Goal: Information Seeking & Learning: Find specific fact

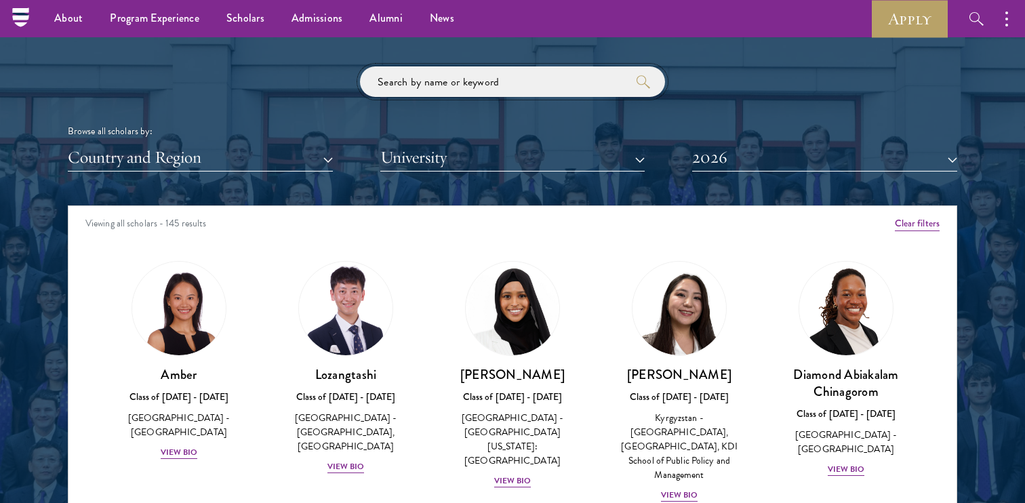
click at [471, 82] on input "search" at bounding box center [512, 81] width 305 height 31
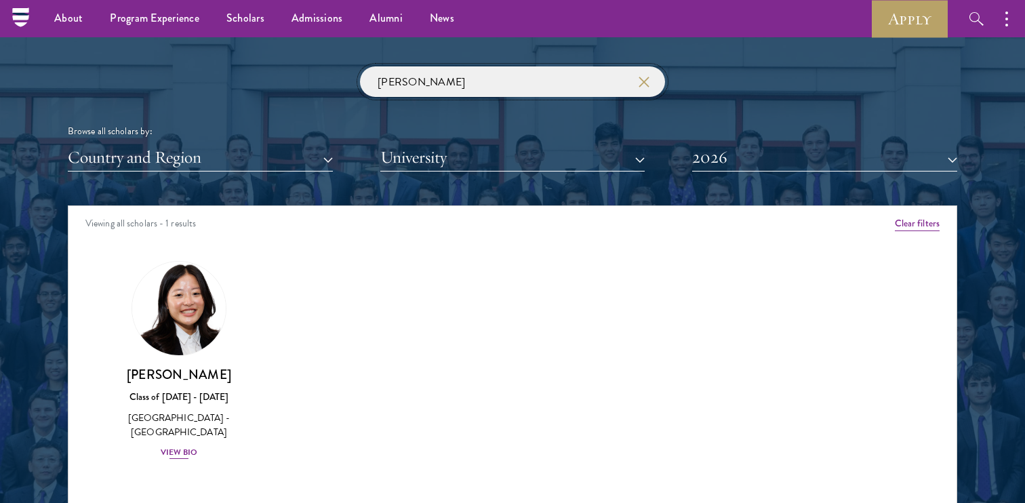
type input "[PERSON_NAME]"
click at [178, 454] on div "View Bio" at bounding box center [179, 452] width 37 height 13
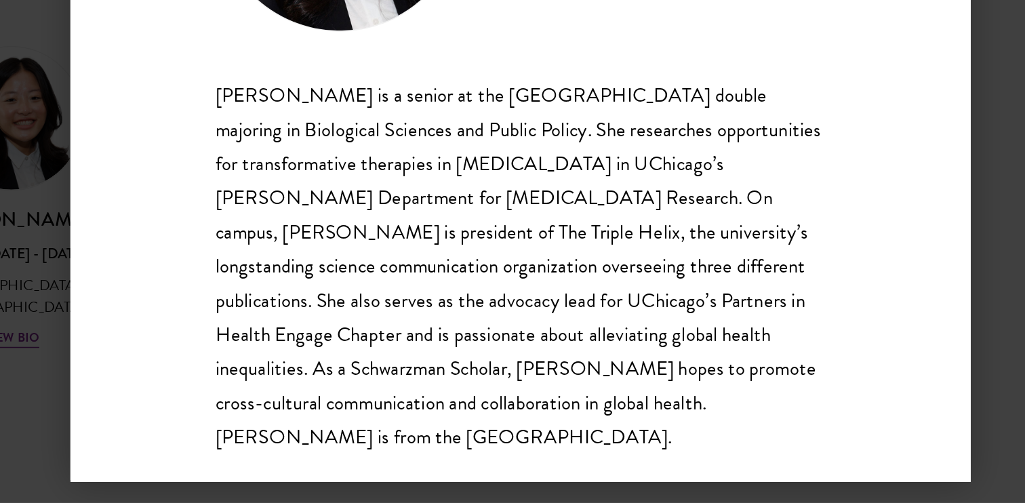
scroll to position [1652, 0]
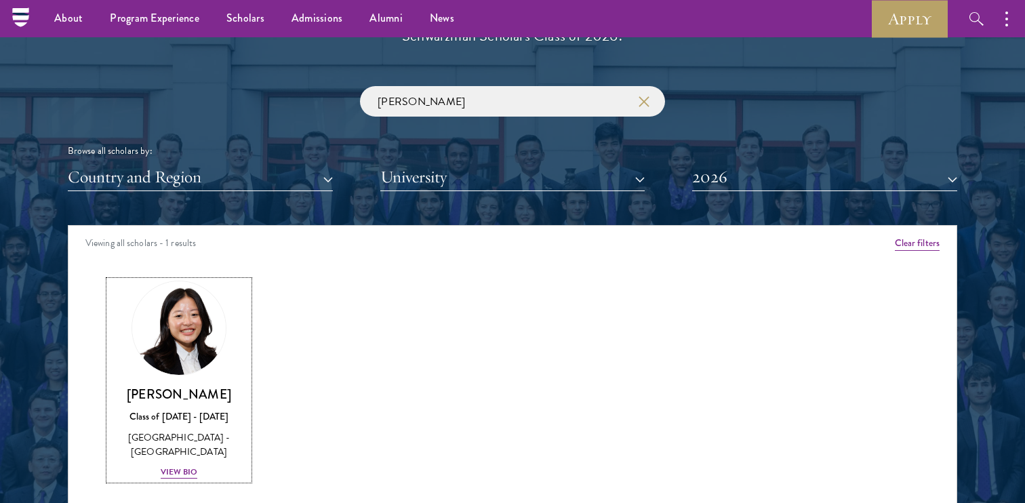
scroll to position [1570, 0]
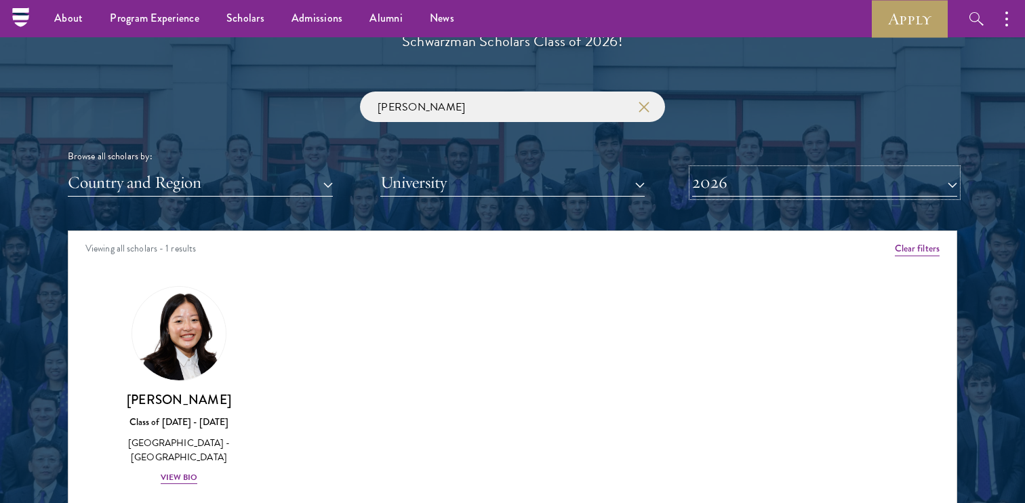
click at [722, 180] on button "2026" at bounding box center [824, 183] width 265 height 28
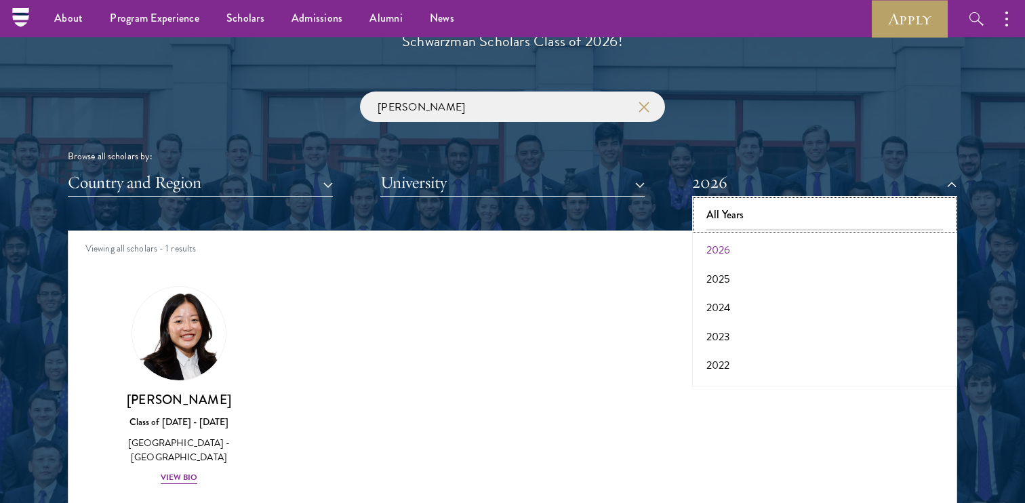
click at [723, 204] on button "All Years" at bounding box center [824, 215] width 257 height 28
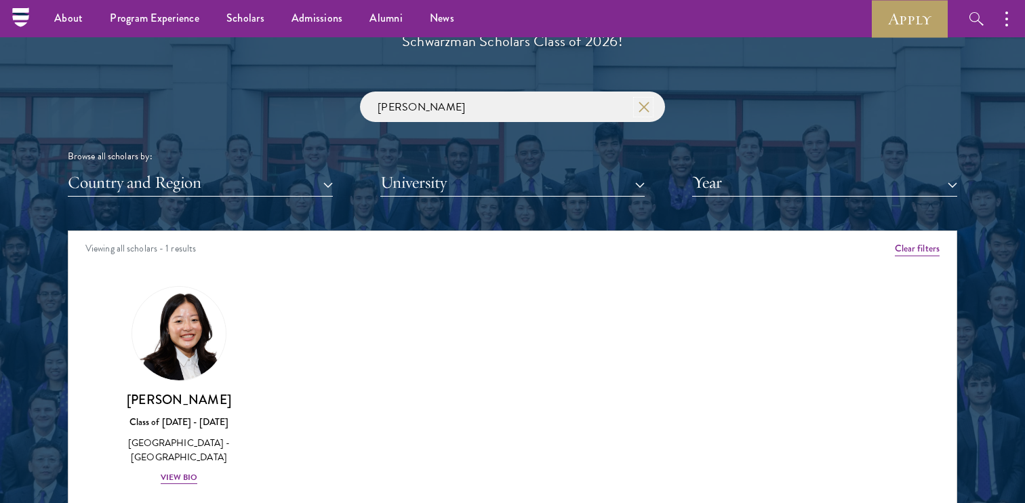
click at [646, 111] on icon "button" at bounding box center [644, 107] width 11 height 11
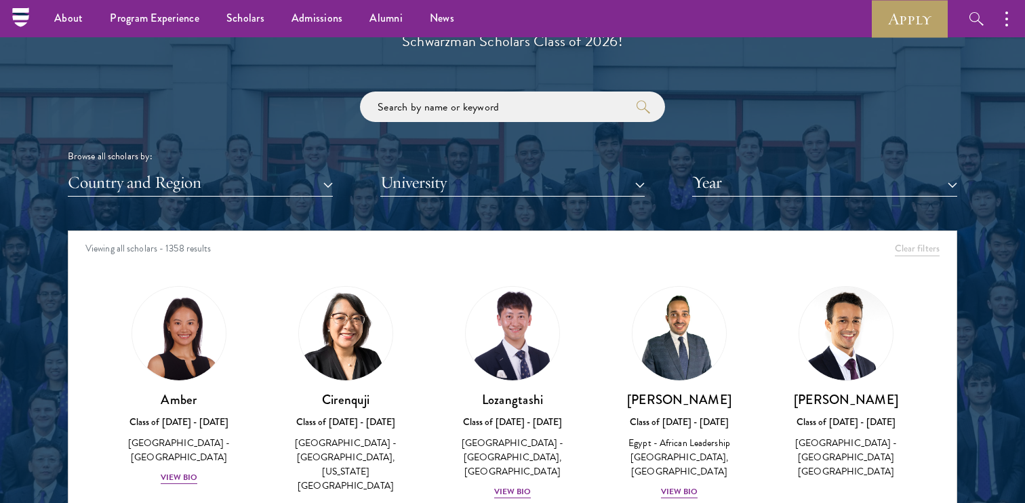
click at [732, 196] on div "Scholar Directory Congratulations and welcome to the Schwarzman Scholars Class …" at bounding box center [513, 293] width 890 height 690
click at [734, 185] on button "Year" at bounding box center [824, 183] width 265 height 28
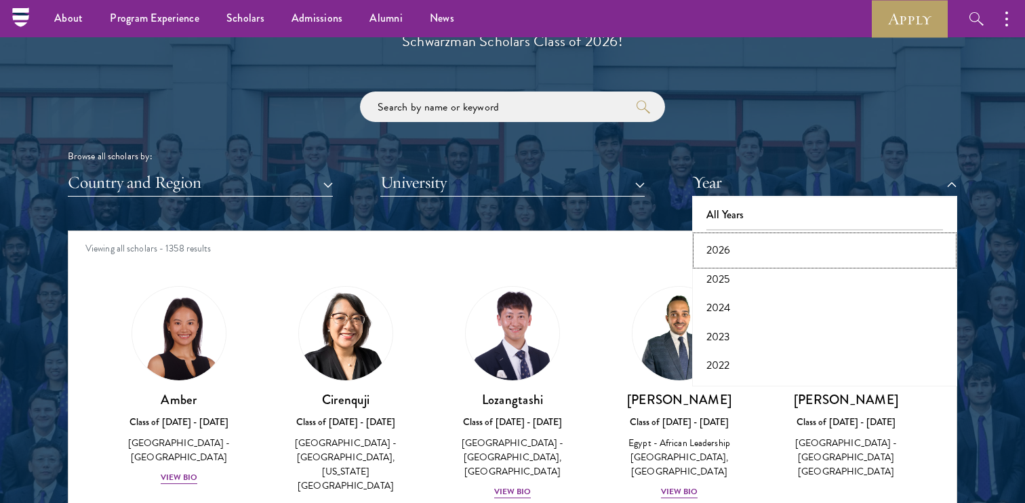
click at [730, 246] on button "2026" at bounding box center [824, 250] width 257 height 28
